Goal: Task Accomplishment & Management: Manage account settings

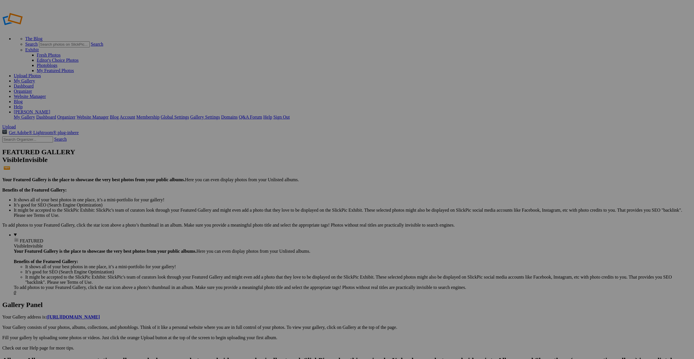
click at [295, 202] on span "Yes" at bounding box center [291, 201] width 7 height 5
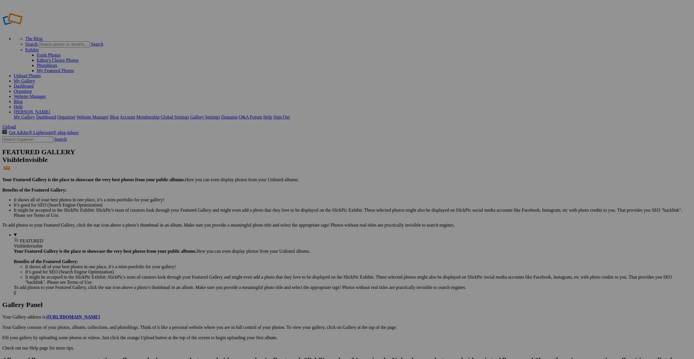
type input "FanX 2025"
click at [296, 208] on span "Create" at bounding box center [290, 210] width 12 height 5
